Goal: Book appointment/travel/reservation

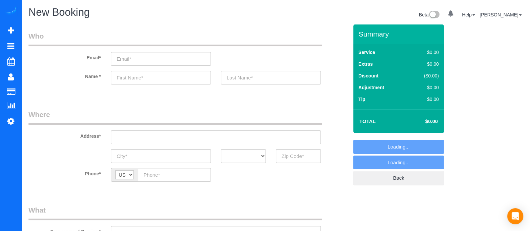
select select "object:1992"
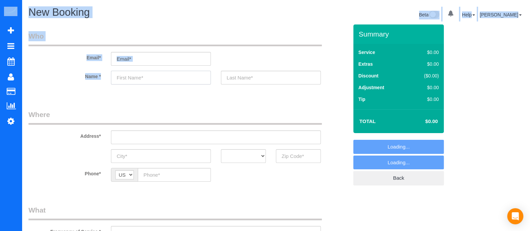
click at [128, 81] on input "text" at bounding box center [161, 78] width 100 height 14
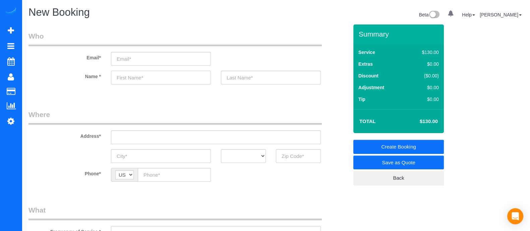
click at [128, 81] on input "text" at bounding box center [161, 78] width 100 height 14
type input "Rohit"
click at [293, 160] on input "text" at bounding box center [298, 156] width 45 height 14
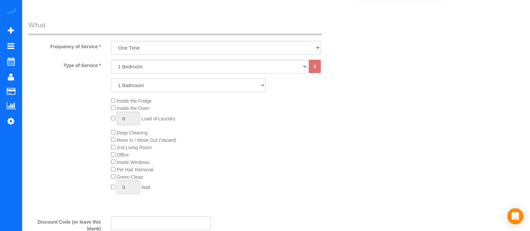
scroll to position [179, 0]
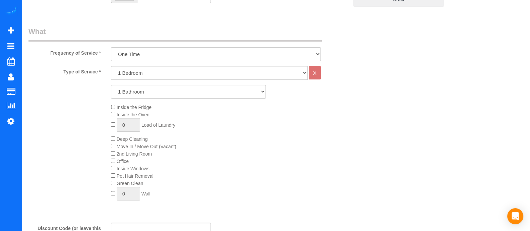
type input "30339"
click at [137, 95] on select "1 Bathroom 2 Bathrooms 3 Bathrooms 4 Bathrooms 5 Bathrooms 6 Bathrooms" at bounding box center [188, 92] width 155 height 14
select select "2"
click at [111, 85] on select "1 Bathroom 2 Bathrooms 3 Bathrooms 4 Bathrooms 5 Bathrooms 6 Bathrooms" at bounding box center [188, 92] width 155 height 14
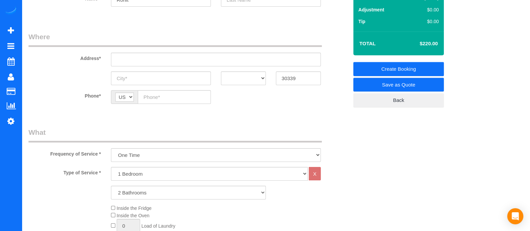
scroll to position [46, 0]
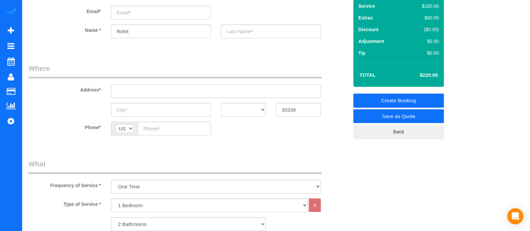
click at [138, 86] on input "text" at bounding box center [216, 91] width 210 height 14
drag, startPoint x: 168, startPoint y: 87, endPoint x: 91, endPoint y: 100, distance: 78.8
click at [91, 100] on sui-booking-address "Address* [STREET_ADDRESS] AK AL AR AZ CA CO CT DC DE [GEOGRAPHIC_DATA] [GEOGRAP…" at bounding box center [188, 89] width 320 height 53
paste input "!notify pang treat lang po sa mga bata po. 09910893157 sana palarin po."
drag, startPoint x: 284, startPoint y: 91, endPoint x: 84, endPoint y: 118, distance: 201.7
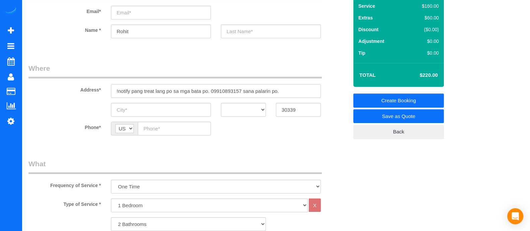
click at [84, 118] on fieldset "Where Address* !notify pang treat lang po sa mga bata po. 09910893157 sana pala…" at bounding box center [188, 104] width 320 height 82
click at [178, 90] on input "[STREET_ADDRESS]" at bounding box center [216, 91] width 210 height 14
drag, startPoint x: 178, startPoint y: 90, endPoint x: 76, endPoint y: 89, distance: 101.8
click at [76, 89] on div "Address* [STREET_ADDRESS]" at bounding box center [188, 80] width 330 height 34
type input "[STREET_ADDRESS]"
